Goal: Transaction & Acquisition: Purchase product/service

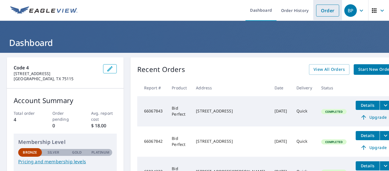
click at [330, 10] on link "Order" at bounding box center [327, 11] width 23 height 12
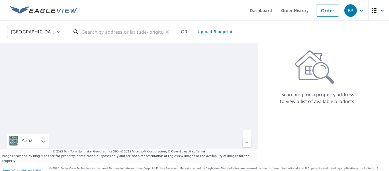
click at [111, 29] on input "text" at bounding box center [122, 32] width 81 height 16
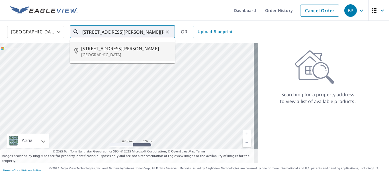
click at [104, 50] on span "[STREET_ADDRESS][PERSON_NAME]" at bounding box center [125, 48] width 89 height 7
type input "[STREET_ADDRESS][PERSON_NAME]"
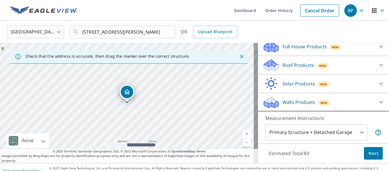
scroll to position [36, 0]
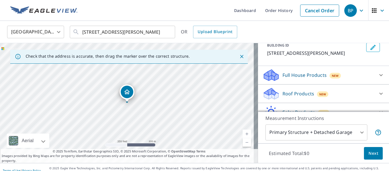
click at [359, 132] on body "BP BP Dashboard Order History Cancel Order BP [GEOGRAPHIC_DATA] [GEOGRAPHIC_DAT…" at bounding box center [194, 85] width 389 height 171
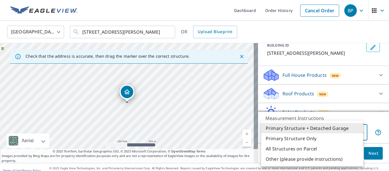
click at [321, 138] on li "Primary Structure Only" at bounding box center [312, 138] width 102 height 10
type input "2"
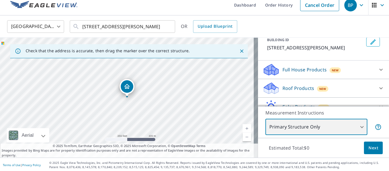
scroll to position [7, 0]
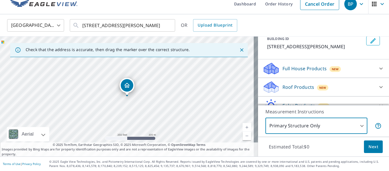
click at [369, 144] on span "Next" at bounding box center [374, 146] width 10 height 7
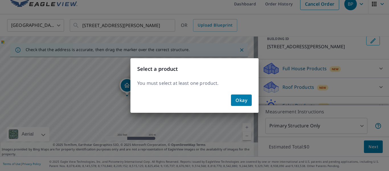
click at [251, 101] on div "Okay" at bounding box center [194, 102] width 128 height 21
click at [243, 101] on span "Okay" at bounding box center [242, 100] width 12 height 8
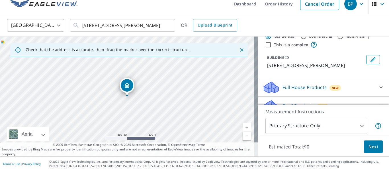
scroll to position [65, 0]
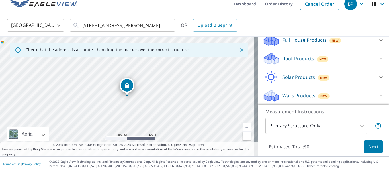
click at [341, 62] on div "Roof Products New" at bounding box center [319, 58] width 112 height 13
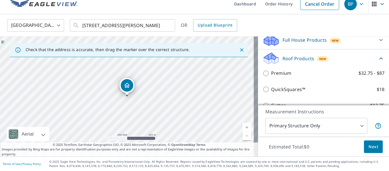
scroll to position [93, 0]
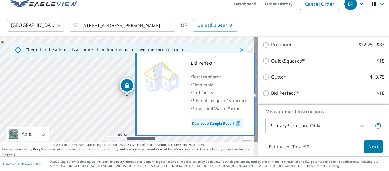
click at [264, 94] on input "Bid Perfect™ $18" at bounding box center [267, 93] width 9 height 7
checkbox input "true"
type input "1"
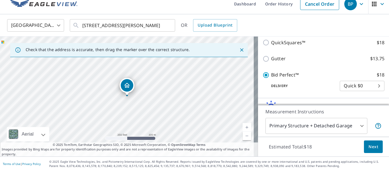
scroll to position [130, 0]
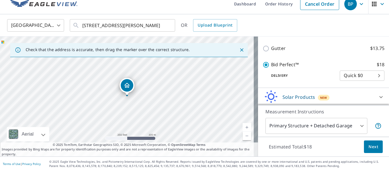
click at [367, 76] on body "BP BP Dashboard Order History Cancel Order BP [GEOGRAPHIC_DATA] [GEOGRAPHIC_DAT…" at bounding box center [194, 85] width 389 height 171
click at [370, 148] on div at bounding box center [194, 85] width 389 height 171
click at [371, 146] on span "Next" at bounding box center [374, 146] width 10 height 7
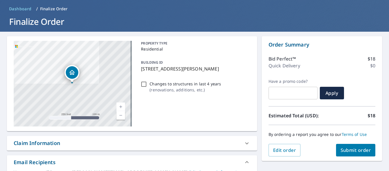
scroll to position [64, 0]
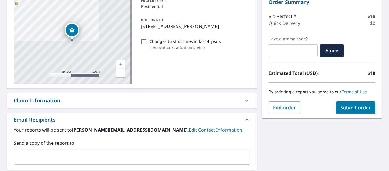
click at [353, 109] on span "Submit order" at bounding box center [356, 107] width 30 height 6
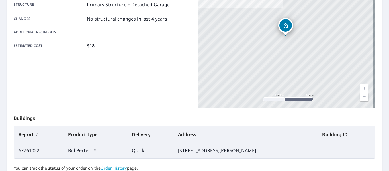
scroll to position [108, 0]
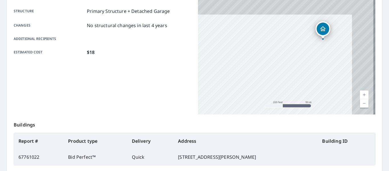
drag, startPoint x: 348, startPoint y: 46, endPoint x: 322, endPoint y: 101, distance: 61.2
click at [322, 101] on div "[STREET_ADDRESS][PERSON_NAME]" at bounding box center [286, 43] width 177 height 142
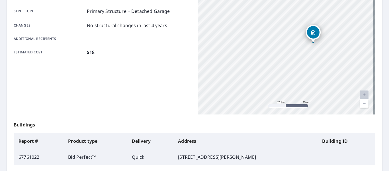
drag, startPoint x: 315, startPoint y: 46, endPoint x: 327, endPoint y: 77, distance: 32.8
click at [327, 77] on div "[STREET_ADDRESS][PERSON_NAME]" at bounding box center [286, 43] width 177 height 142
drag, startPoint x: 359, startPoint y: 72, endPoint x: 349, endPoint y: 80, distance: 12.4
click at [349, 80] on div "[STREET_ADDRESS][PERSON_NAME]" at bounding box center [286, 43] width 177 height 142
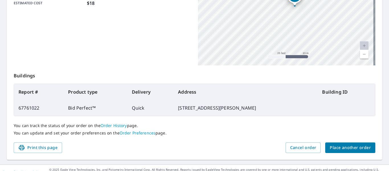
scroll to position [165, 0]
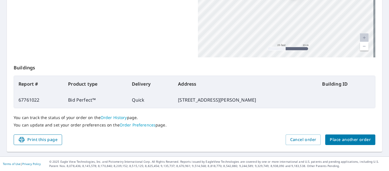
click at [36, 137] on span "Print this page" at bounding box center [37, 139] width 39 height 7
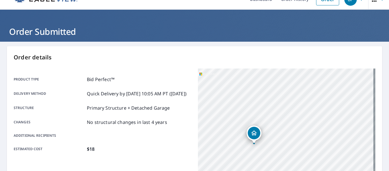
scroll to position [0, 0]
